Goal: Information Seeking & Learning: Learn about a topic

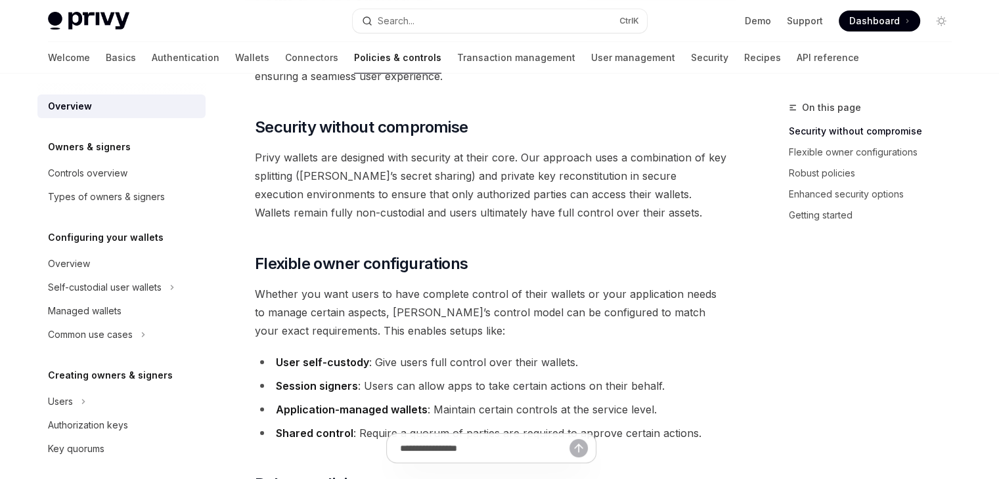
scroll to position [66, 0]
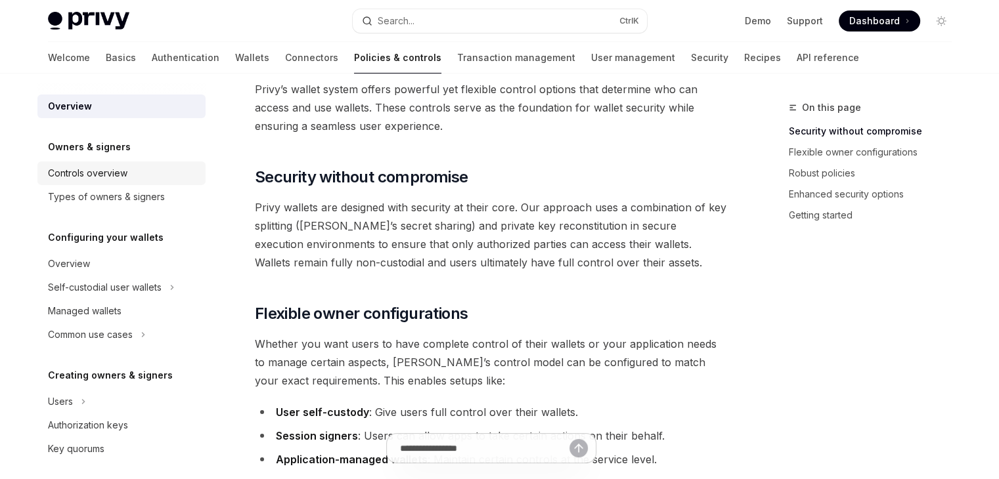
click at [118, 172] on div "Controls overview" at bounding box center [87, 173] width 79 height 16
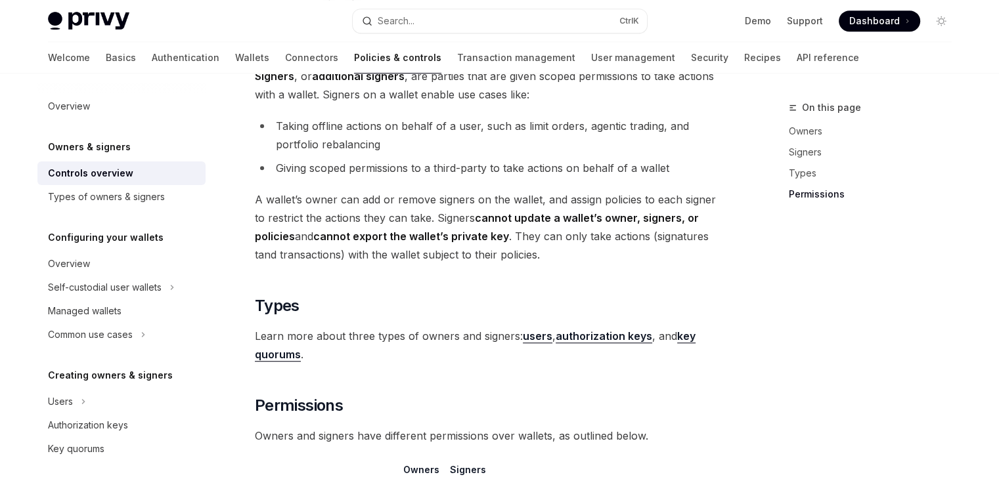
scroll to position [803, 0]
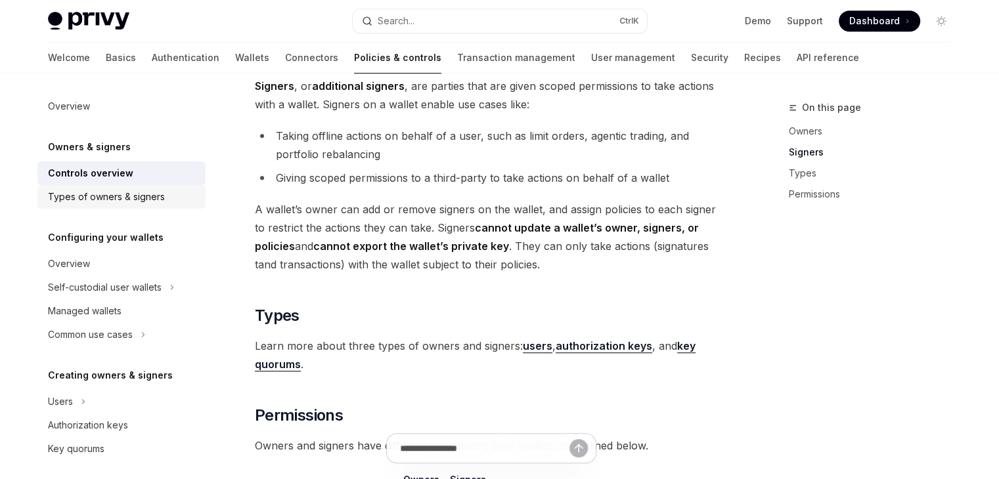
click at [154, 198] on div "Types of owners & signers" at bounding box center [106, 197] width 117 height 16
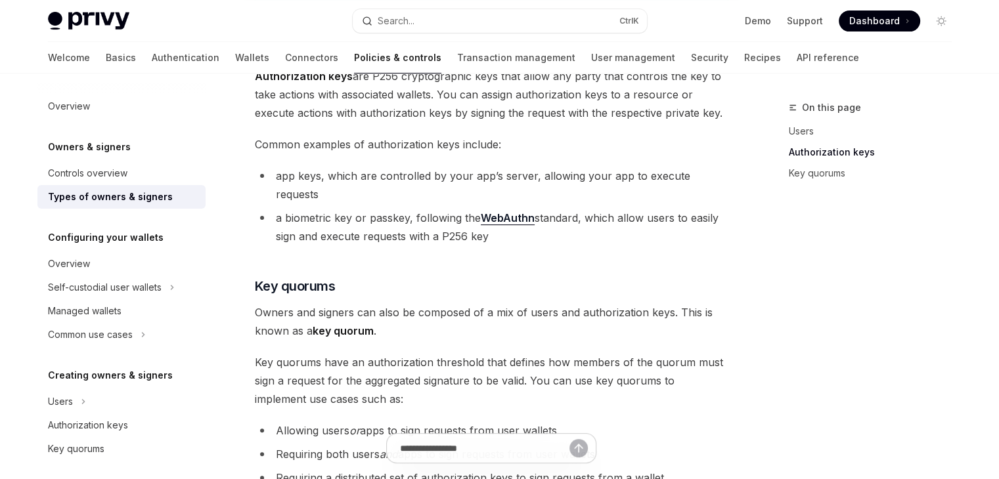
scroll to position [349, 0]
click at [99, 264] on div "Overview" at bounding box center [123, 264] width 150 height 16
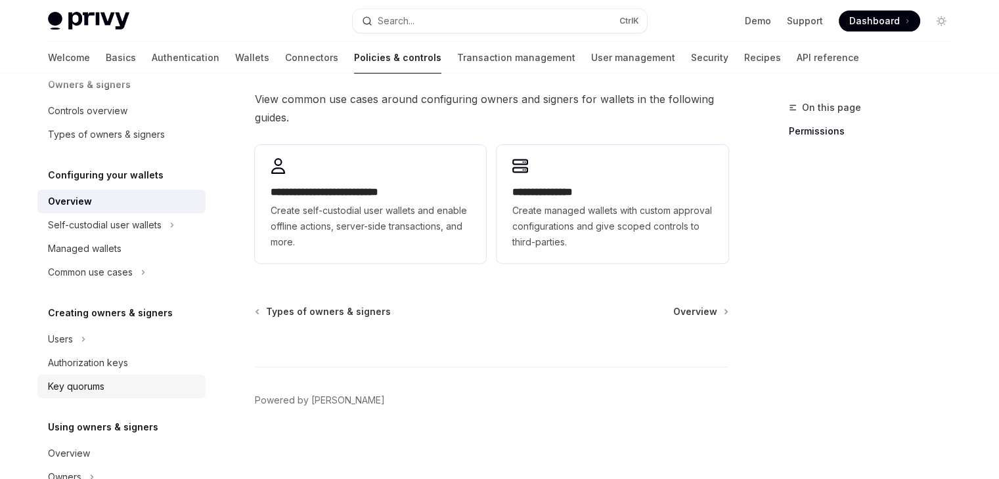
scroll to position [66, 0]
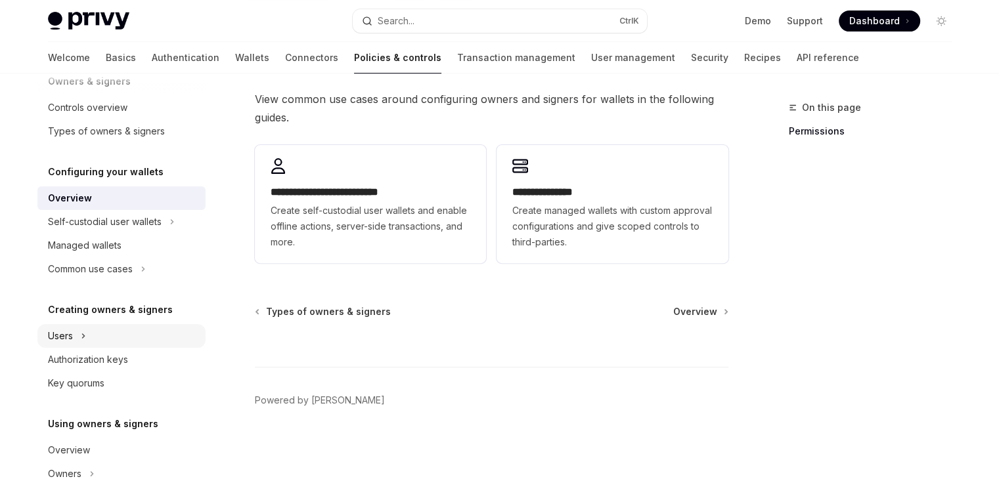
click at [116, 343] on div "Users" at bounding box center [121, 336] width 168 height 24
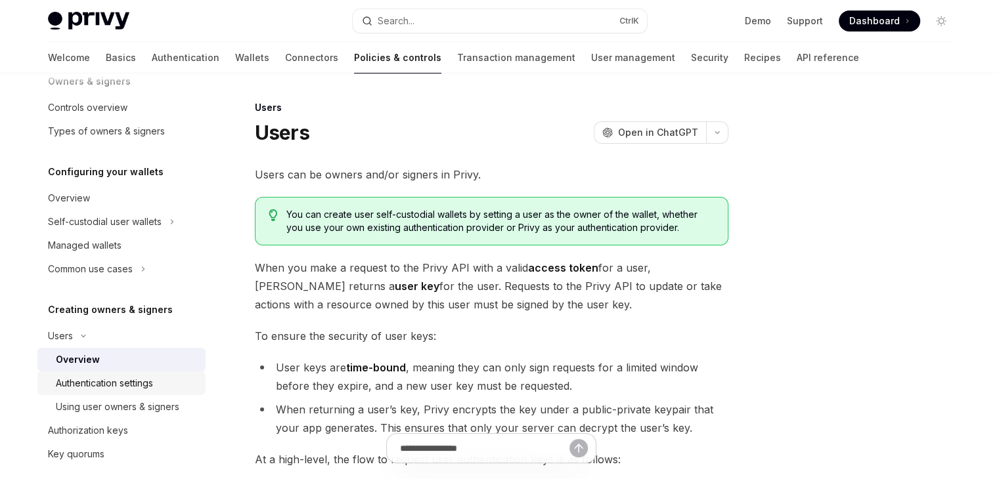
click at [150, 377] on div "Authentication settings" at bounding box center [104, 384] width 97 height 16
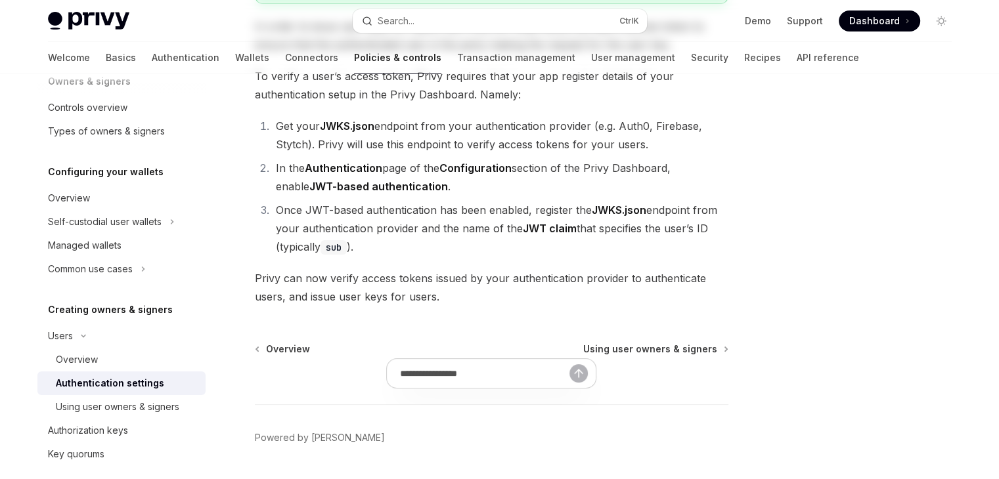
scroll to position [235, 0]
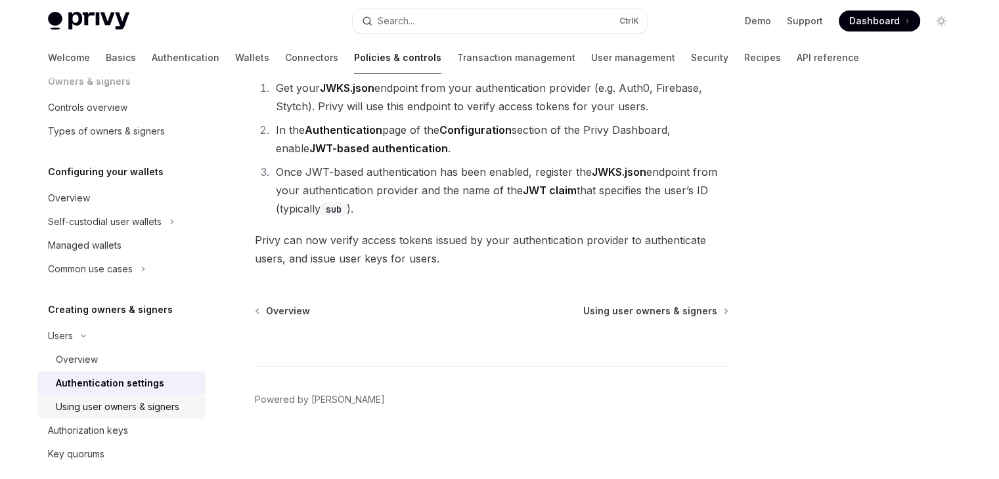
click at [120, 399] on div "Using user owners & signers" at bounding box center [117, 407] width 123 height 16
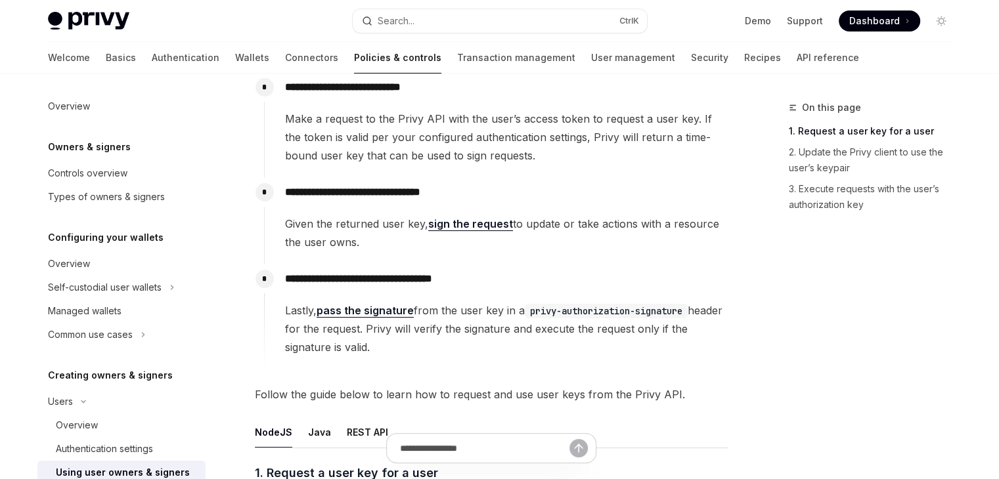
scroll to position [131, 0]
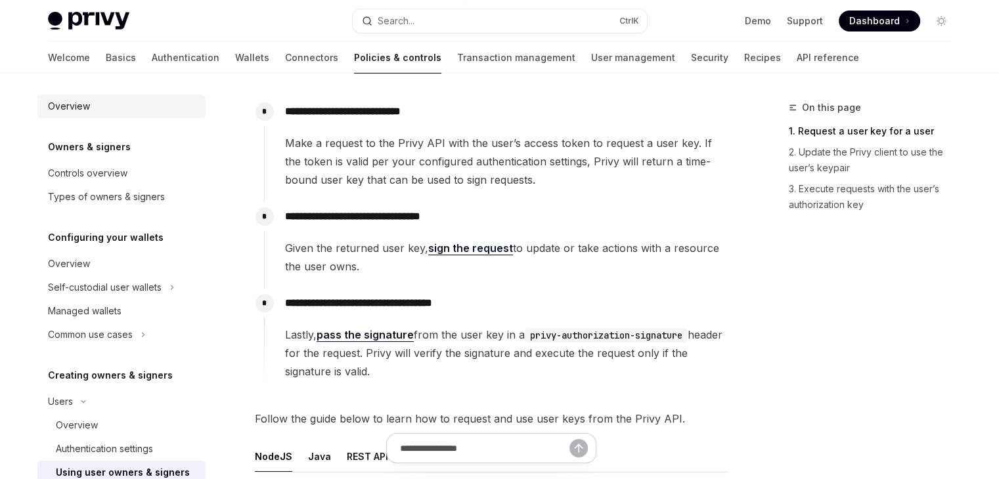
click at [110, 115] on link "Overview" at bounding box center [121, 107] width 168 height 24
type textarea "*"
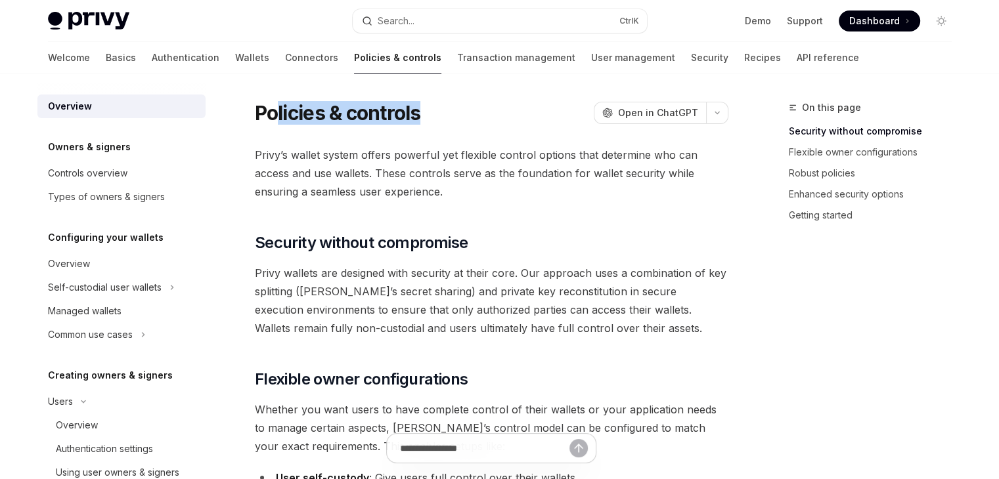
drag, startPoint x: 278, startPoint y: 90, endPoint x: 455, endPoint y: 108, distance: 177.5
click at [365, 121] on h1 "Policies & controls" at bounding box center [338, 113] width 166 height 24
drag, startPoint x: 261, startPoint y: 123, endPoint x: 475, endPoint y: 125, distance: 214.1
click at [471, 124] on div "Policies & controls OpenAI Open in ChatGPT" at bounding box center [491, 113] width 473 height 24
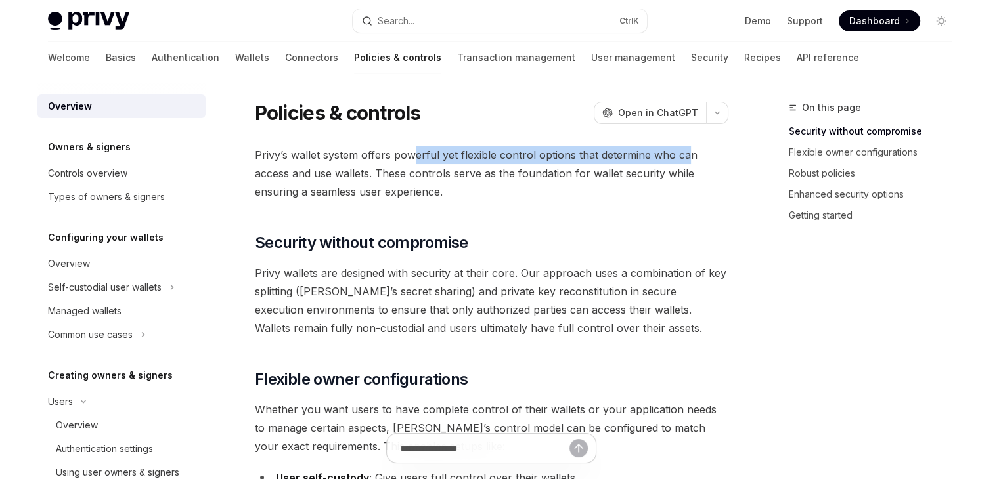
drag, startPoint x: 410, startPoint y: 158, endPoint x: 611, endPoint y: 171, distance: 202.0
click at [686, 160] on span "Privy’s wallet system offers powerful yet flexible control options that determi…" at bounding box center [491, 173] width 473 height 55
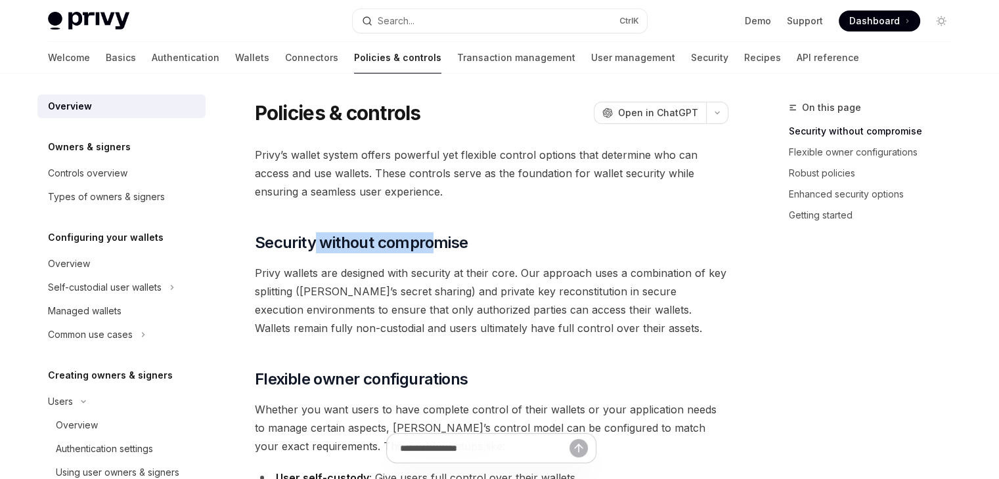
drag, startPoint x: 313, startPoint y: 204, endPoint x: 432, endPoint y: 202, distance: 119.5
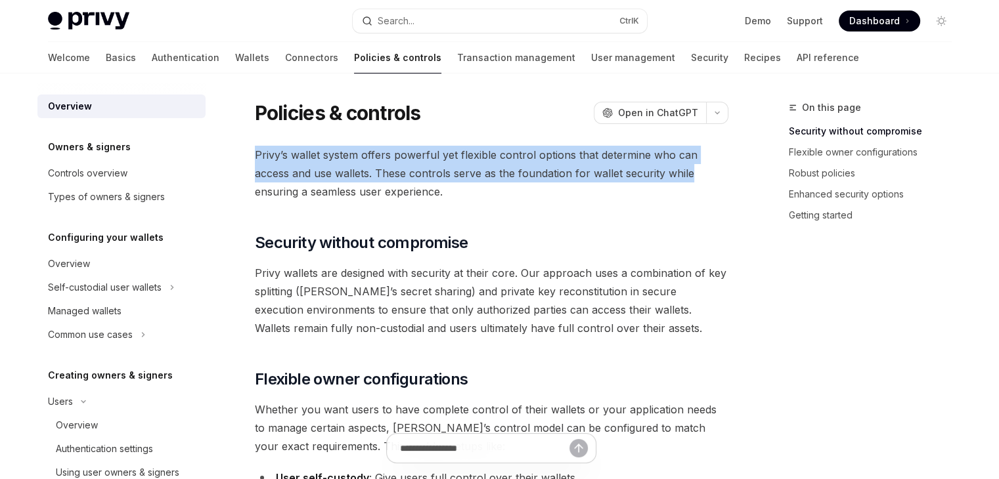
drag, startPoint x: 240, startPoint y: 154, endPoint x: 699, endPoint y: 173, distance: 458.7
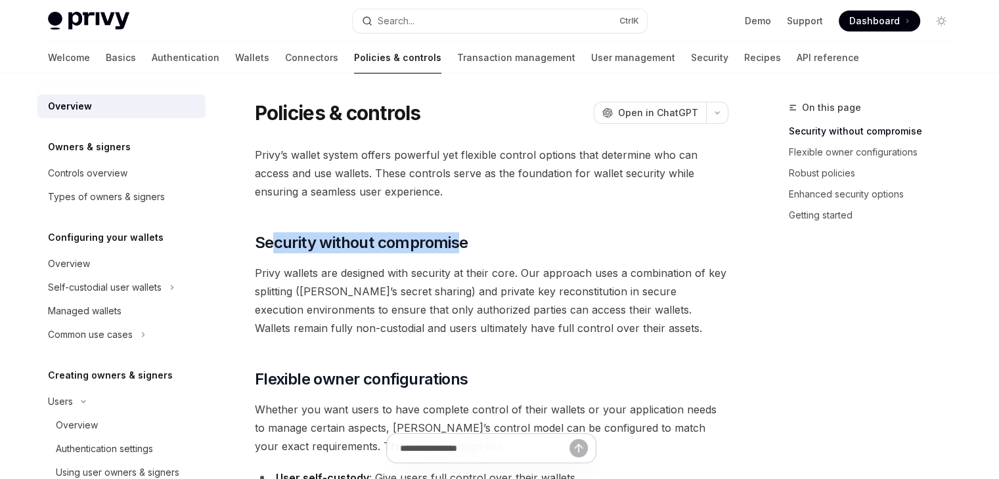
drag, startPoint x: 274, startPoint y: 240, endPoint x: 462, endPoint y: 231, distance: 188.0
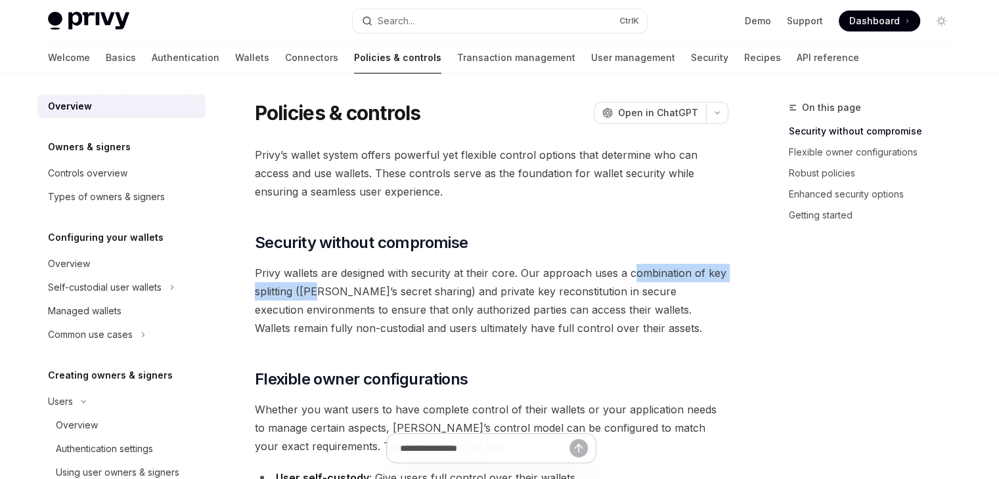
drag, startPoint x: 316, startPoint y: 282, endPoint x: 633, endPoint y: 267, distance: 316.8
click at [633, 267] on span "Privy wallets are designed with security at their core. Our approach uses a com…" at bounding box center [491, 301] width 473 height 74
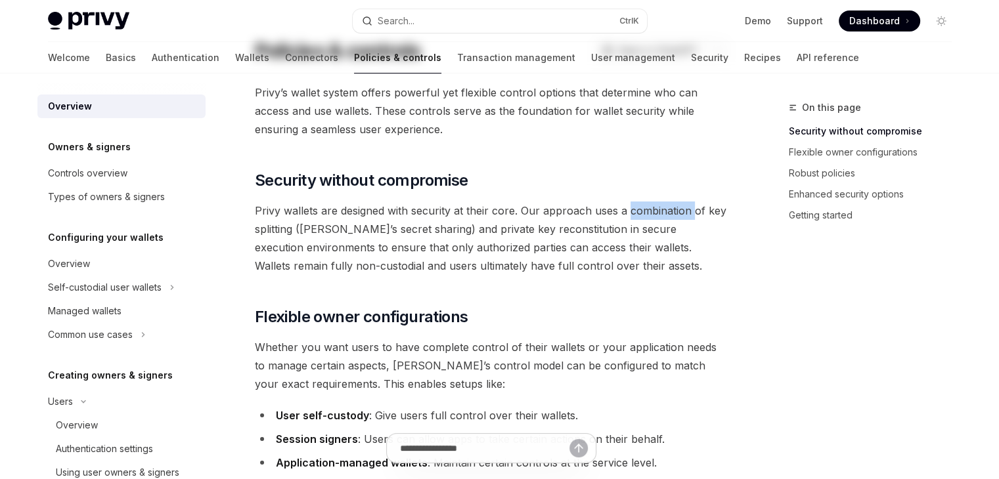
scroll to position [66, 0]
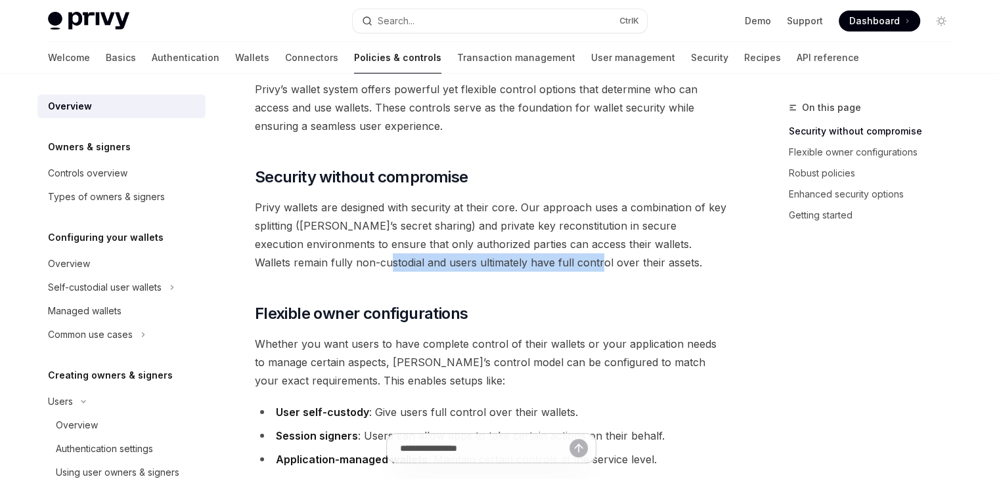
drag, startPoint x: 347, startPoint y: 263, endPoint x: 555, endPoint y: 262, distance: 208.1
click at [555, 262] on span "Privy wallets are designed with security at their core. Our approach uses a com…" at bounding box center [491, 235] width 473 height 74
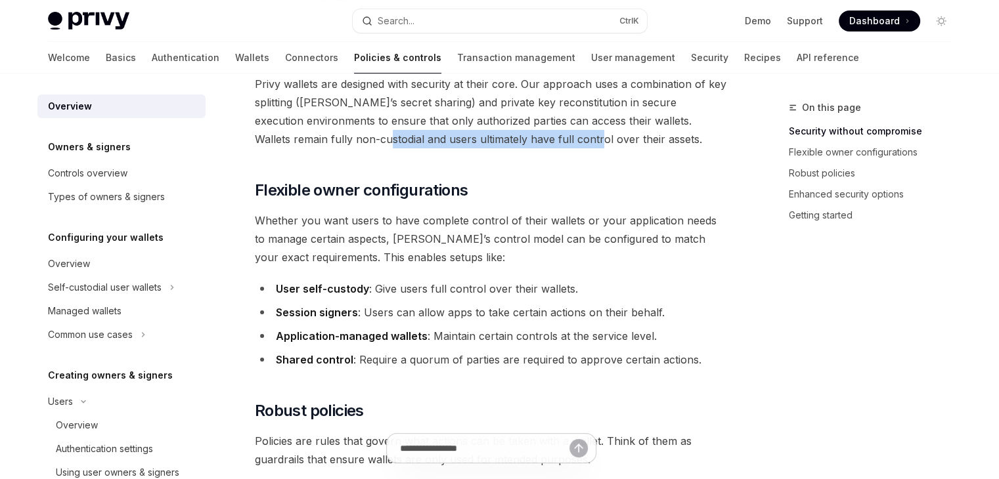
scroll to position [197, 0]
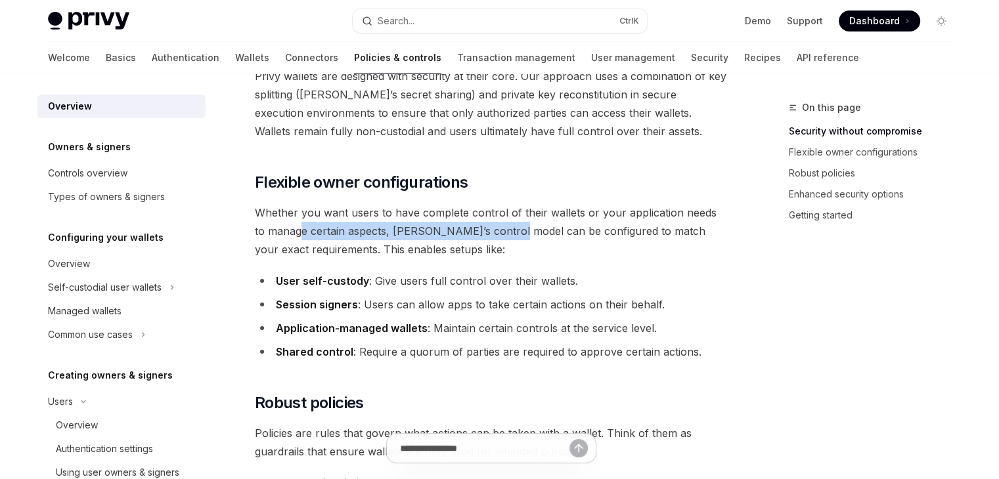
drag, startPoint x: 290, startPoint y: 234, endPoint x: 490, endPoint y: 229, distance: 200.3
click at [490, 229] on span "Whether you want users to have complete control of their wallets or your applic…" at bounding box center [491, 231] width 473 height 55
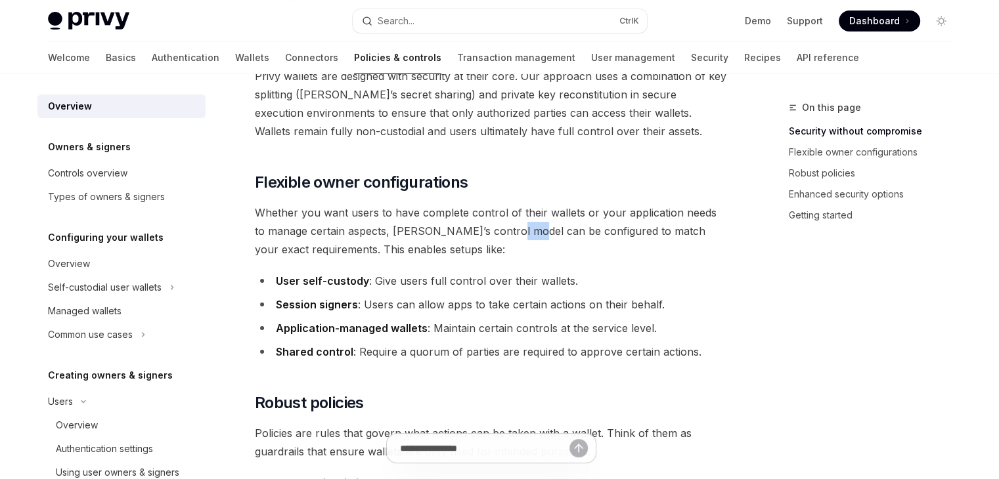
click at [490, 229] on span "Whether you want users to have complete control of their wallets or your applic…" at bounding box center [491, 231] width 473 height 55
click at [590, 230] on span "Whether you want users to have complete control of their wallets or your applic…" at bounding box center [491, 231] width 473 height 55
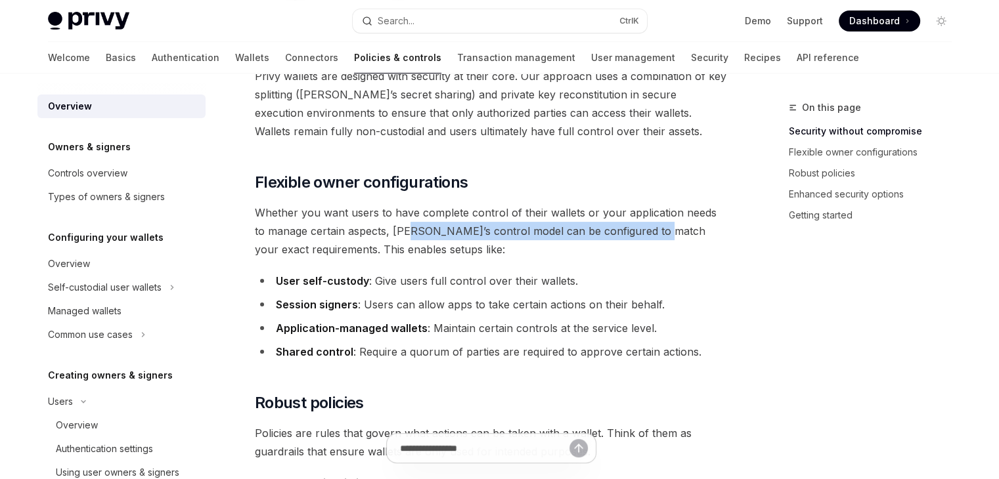
drag, startPoint x: 394, startPoint y: 238, endPoint x: 638, endPoint y: 227, distance: 244.5
click at [638, 227] on span "Whether you want users to have complete control of their wallets or your applic…" at bounding box center [491, 231] width 473 height 55
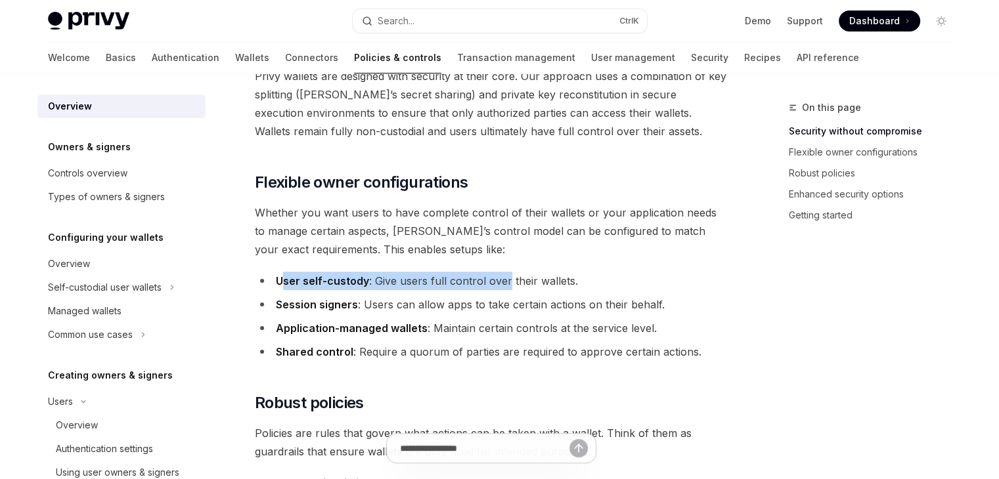
drag, startPoint x: 284, startPoint y: 284, endPoint x: 507, endPoint y: 272, distance: 223.6
click at [507, 272] on li "User self-custody : Give users full control over their wallets." at bounding box center [491, 281] width 473 height 18
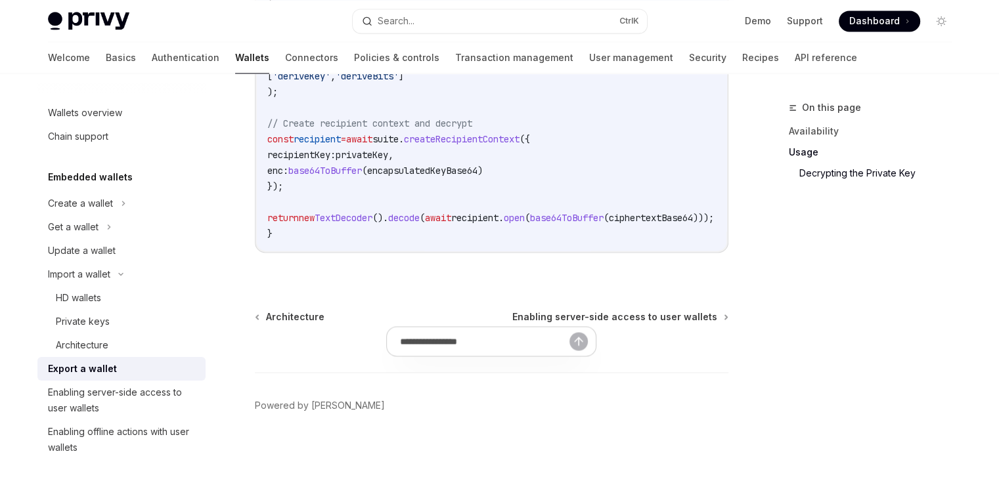
scroll to position [1983, 0]
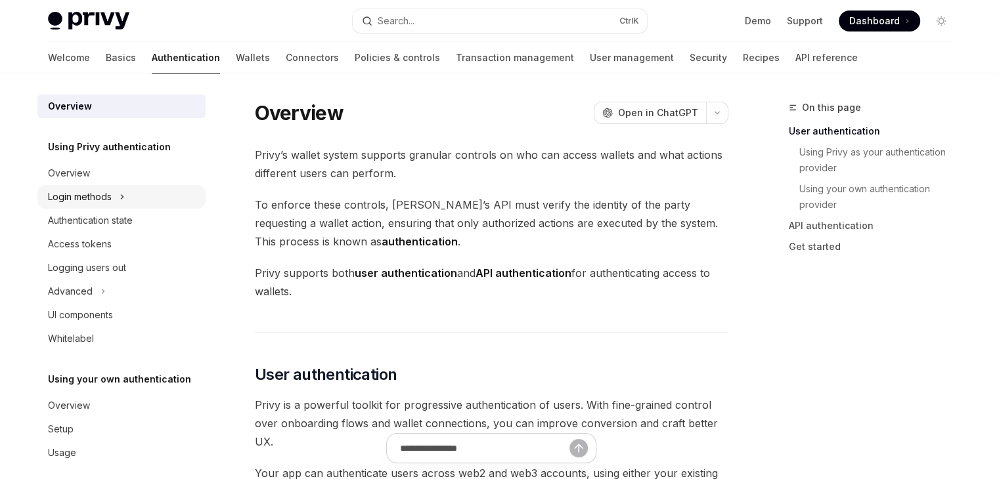
click at [127, 198] on div "Login methods" at bounding box center [121, 197] width 168 height 24
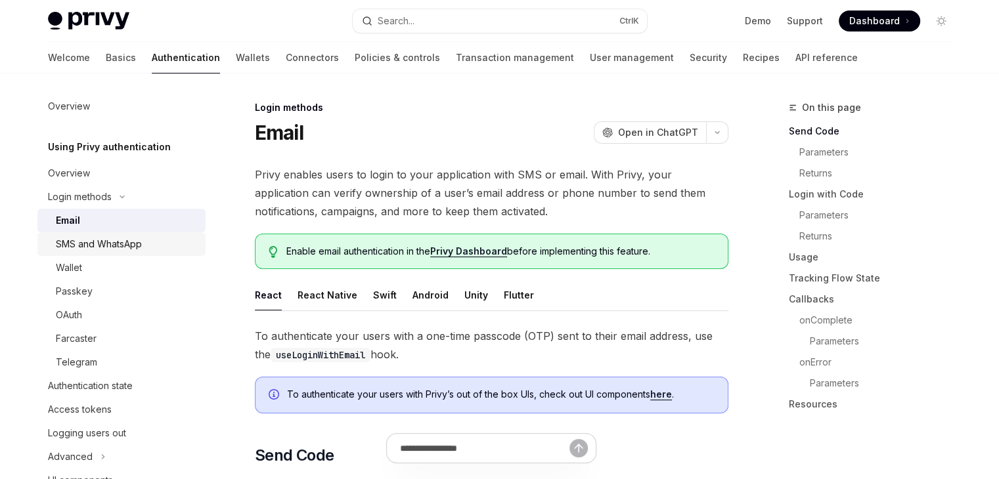
click at [120, 234] on link "SMS and WhatsApp" at bounding box center [121, 244] width 168 height 24
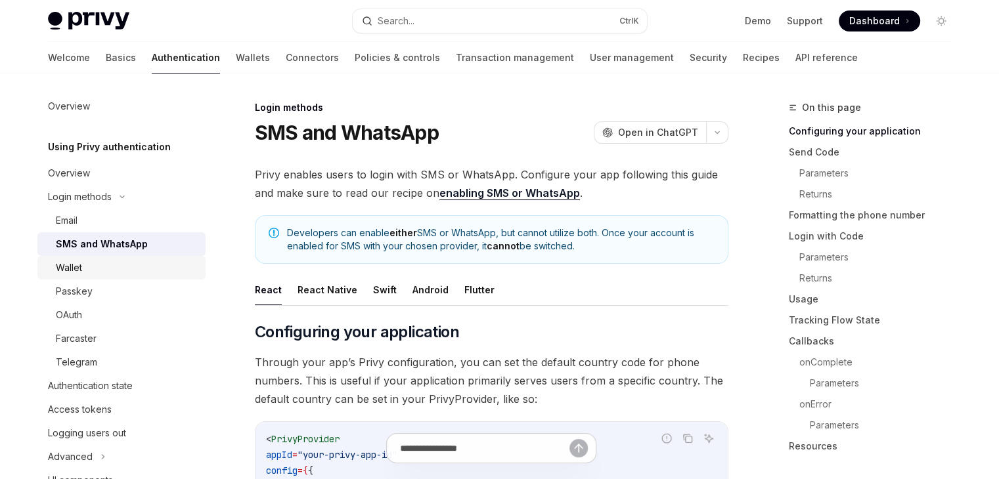
click at [107, 268] on div "Wallet" at bounding box center [127, 268] width 142 height 16
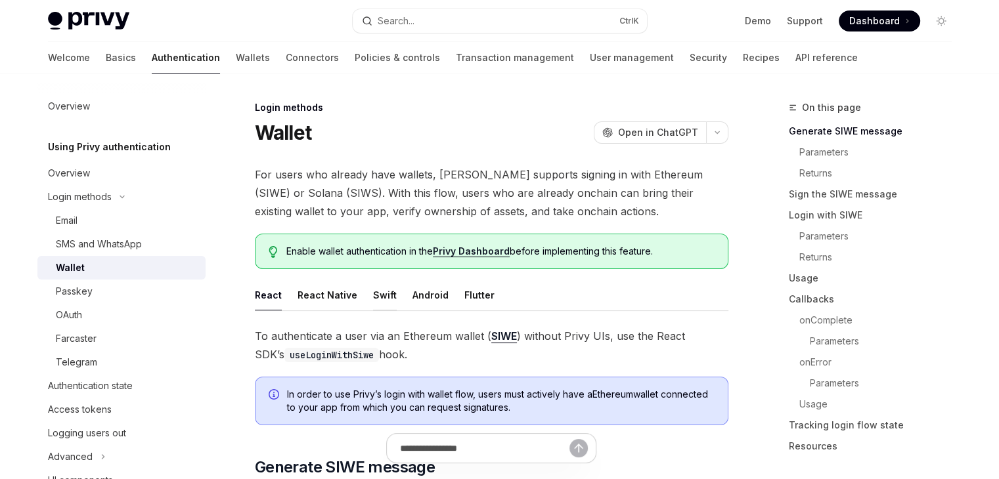
click at [386, 295] on button "Swift" at bounding box center [385, 295] width 24 height 31
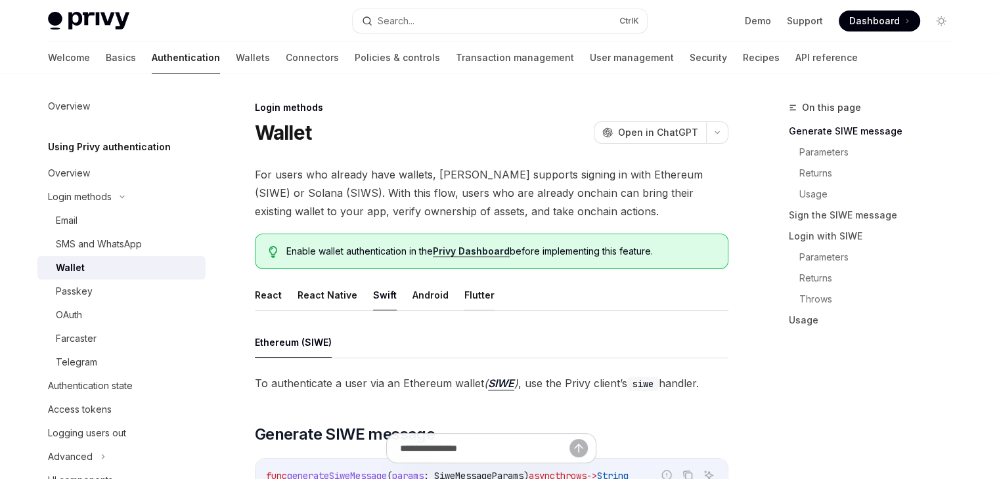
click at [470, 293] on button "Flutter" at bounding box center [479, 295] width 30 height 31
click at [427, 295] on button "Android" at bounding box center [430, 295] width 36 height 31
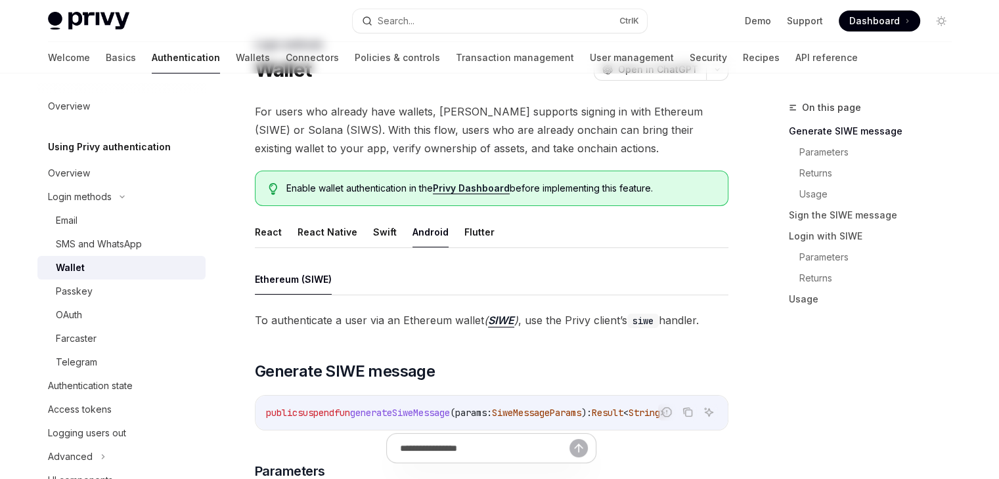
scroll to position [66, 0]
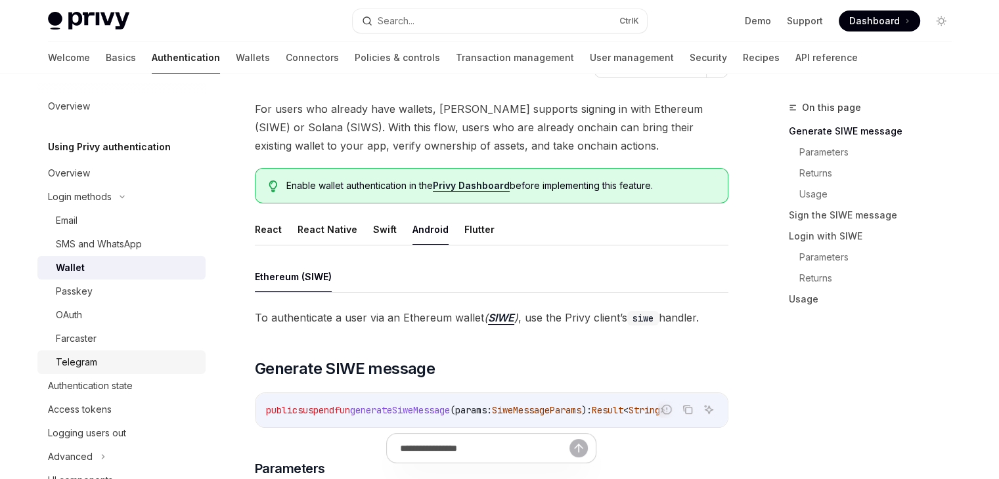
click at [105, 359] on div "Telegram" at bounding box center [127, 363] width 142 height 16
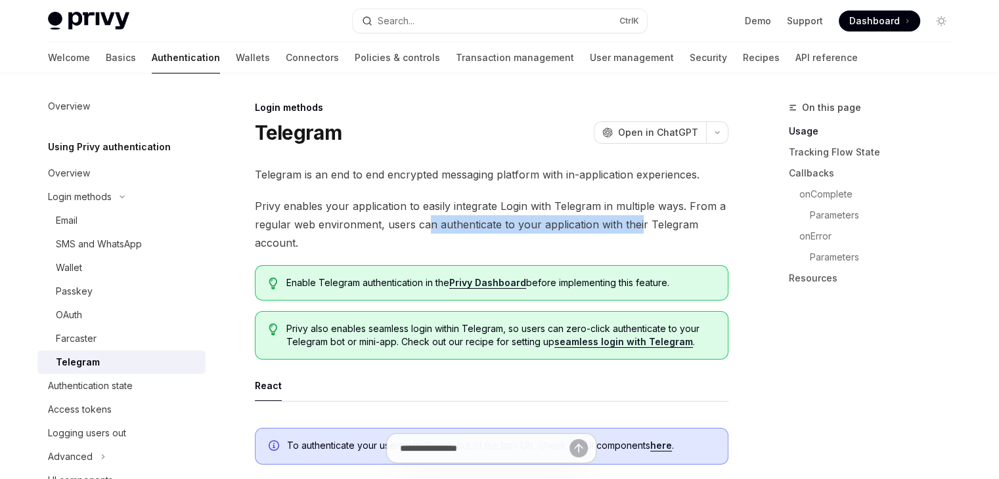
drag, startPoint x: 428, startPoint y: 221, endPoint x: 638, endPoint y: 230, distance: 210.3
click at [638, 230] on span "Privy enables your application to easily integrate Login with Telegram in multi…" at bounding box center [491, 224] width 473 height 55
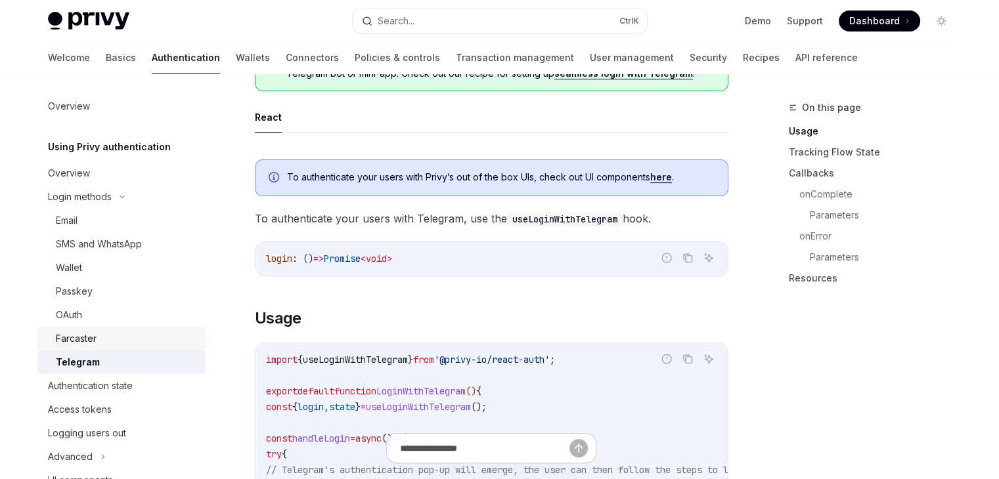
scroll to position [263, 0]
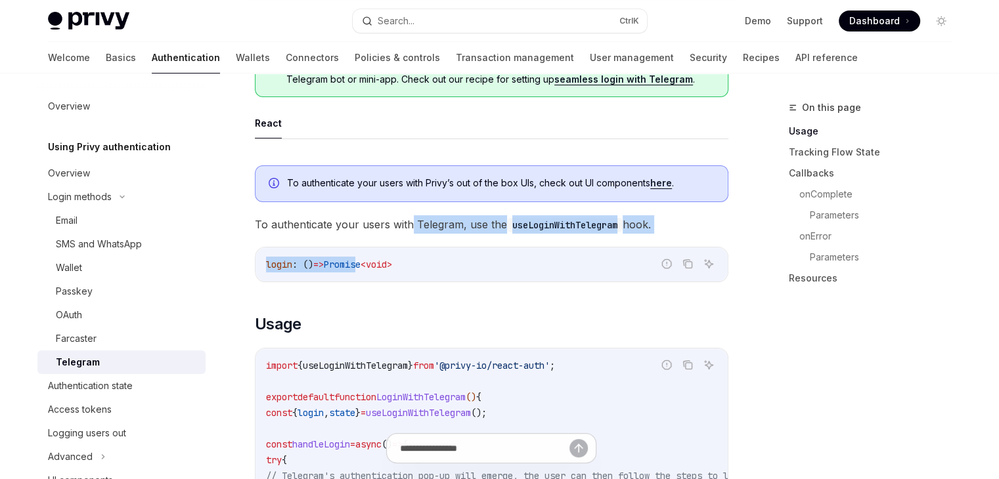
drag, startPoint x: 362, startPoint y: 242, endPoint x: 408, endPoint y: 227, distance: 48.2
click at [408, 227] on span "To authenticate your users with Telegram, use the useLoginWithTelegram hook." at bounding box center [491, 224] width 473 height 18
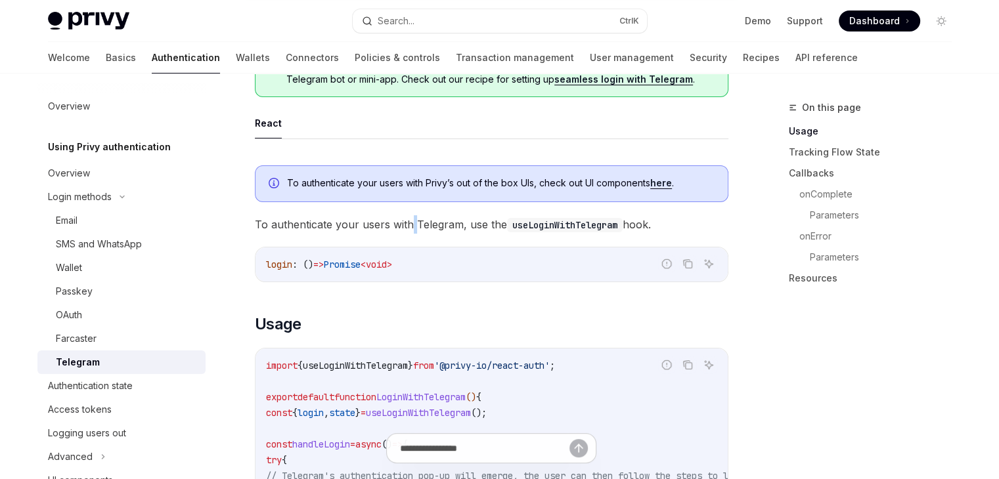
click at [408, 227] on span "To authenticate your users with Telegram, use the useLoginWithTelegram hook." at bounding box center [491, 224] width 473 height 18
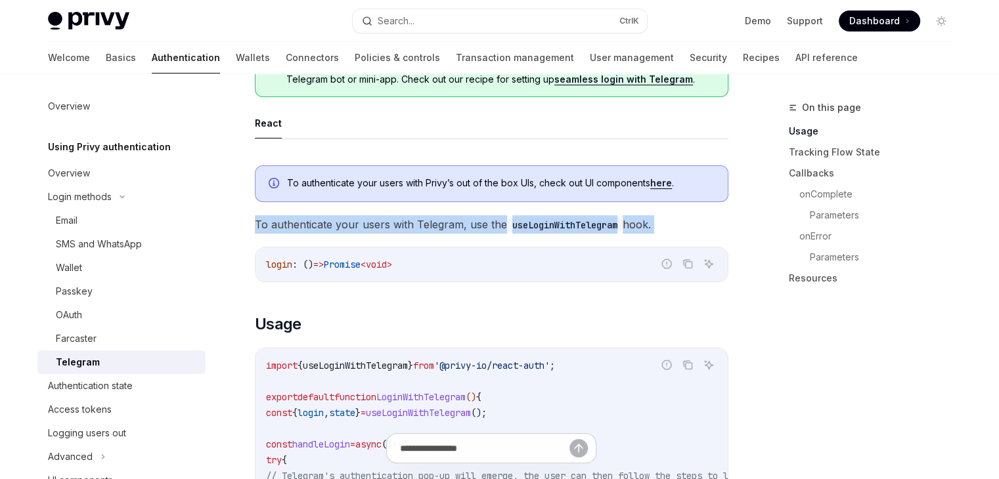
click at [408, 227] on span "To authenticate your users with Telegram, use the useLoginWithTelegram hook." at bounding box center [491, 224] width 473 height 18
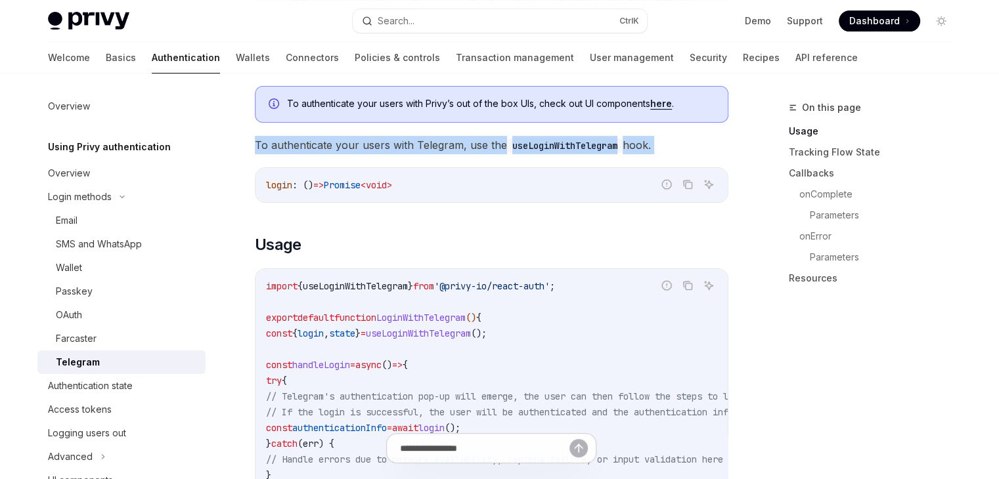
scroll to position [394, 0]
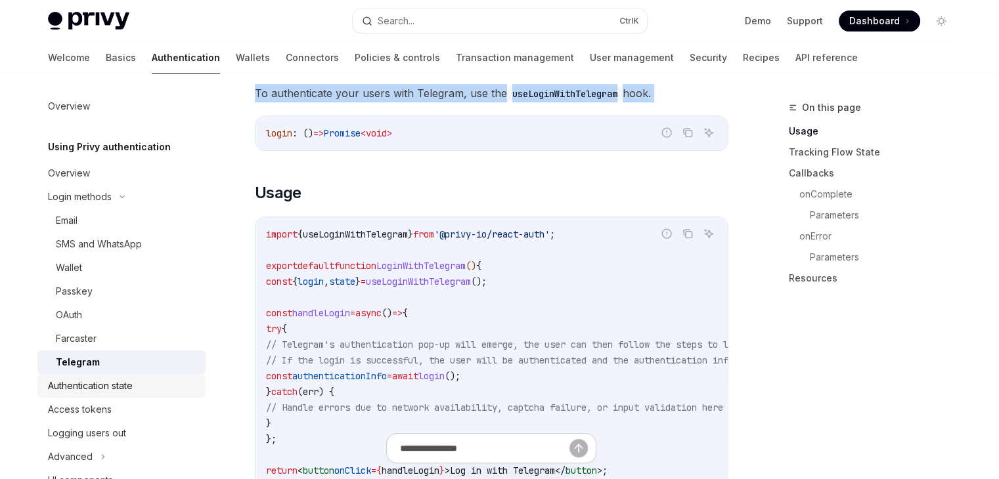
click at [83, 395] on link "Authentication state" at bounding box center [121, 386] width 168 height 24
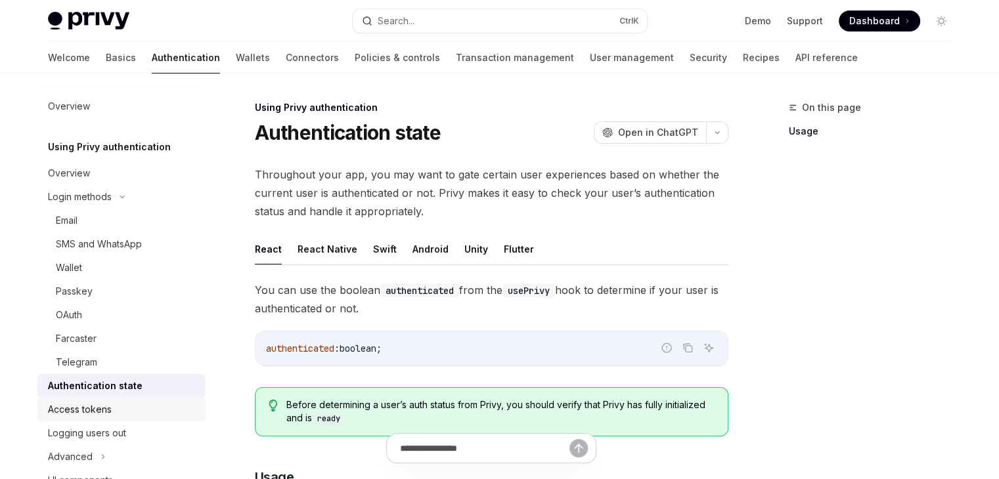
click at [79, 405] on div "Access tokens" at bounding box center [80, 410] width 64 height 16
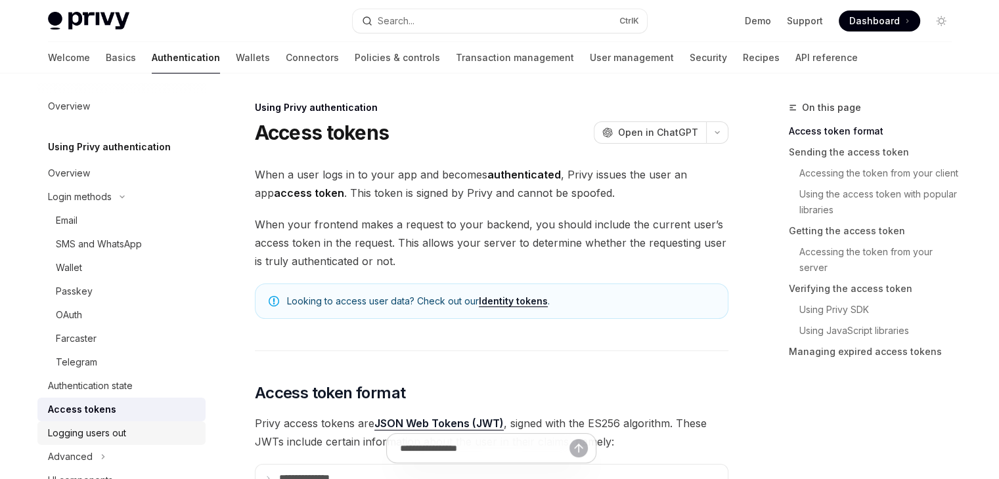
click at [76, 431] on div "Logging users out" at bounding box center [87, 433] width 78 height 16
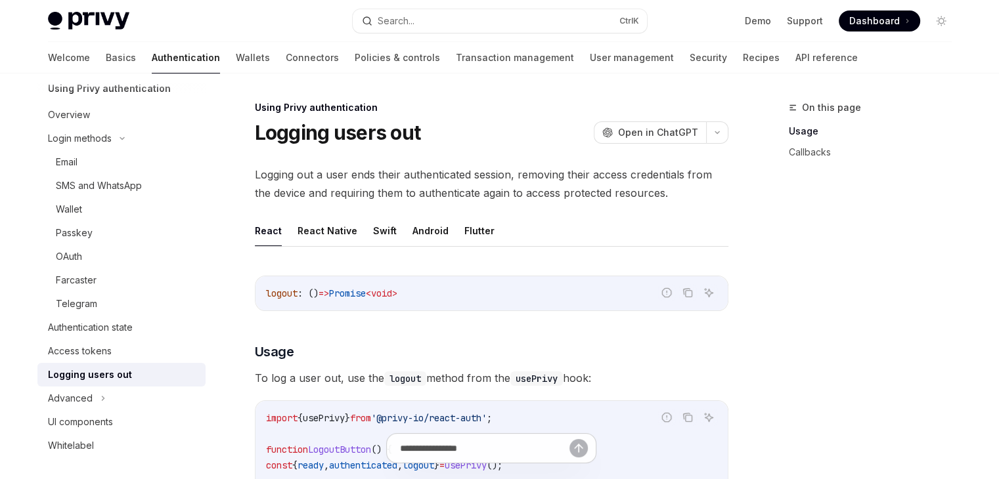
scroll to position [66, 0]
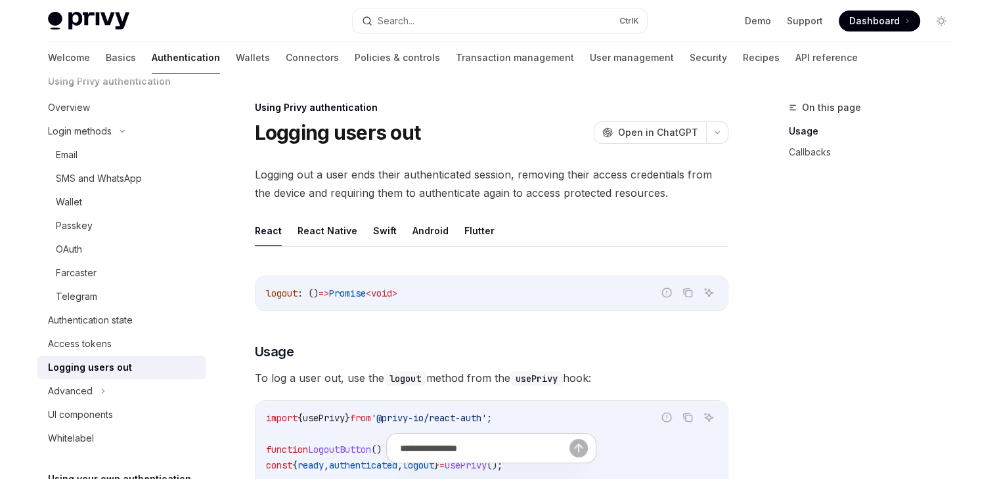
click at [91, 360] on div "Logging users out" at bounding box center [90, 368] width 84 height 16
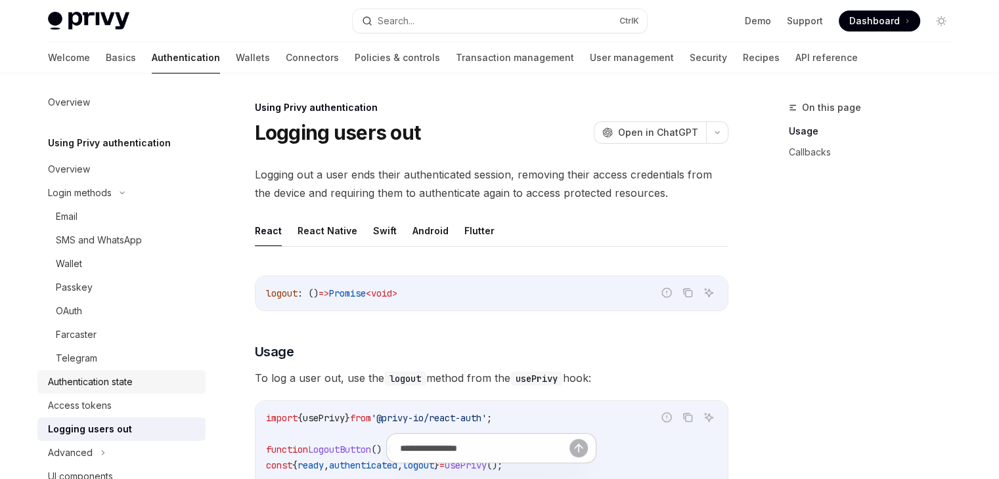
scroll to position [0, 0]
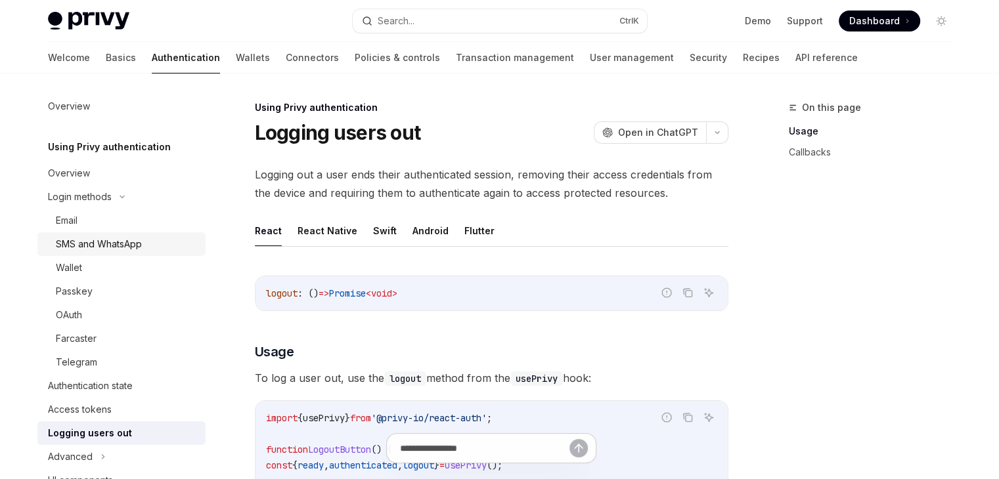
click at [110, 233] on link "SMS and WhatsApp" at bounding box center [121, 244] width 168 height 24
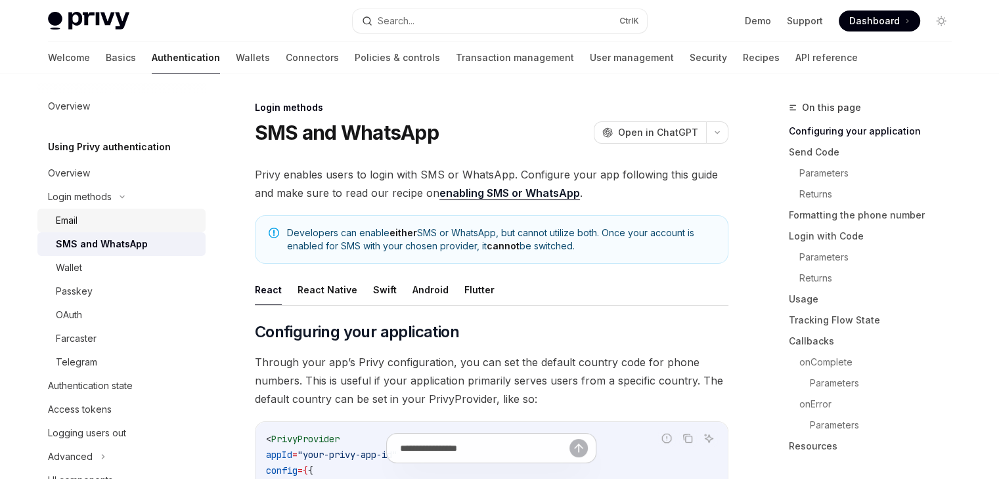
click at [116, 223] on div "Email" at bounding box center [127, 221] width 142 height 16
type textarea "*"
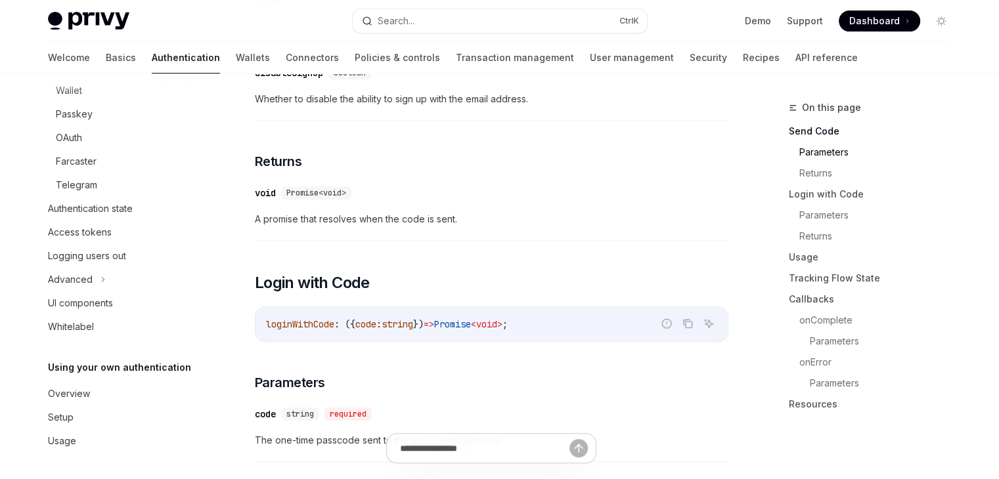
scroll to position [591, 0]
